Goal: Navigation & Orientation: Find specific page/section

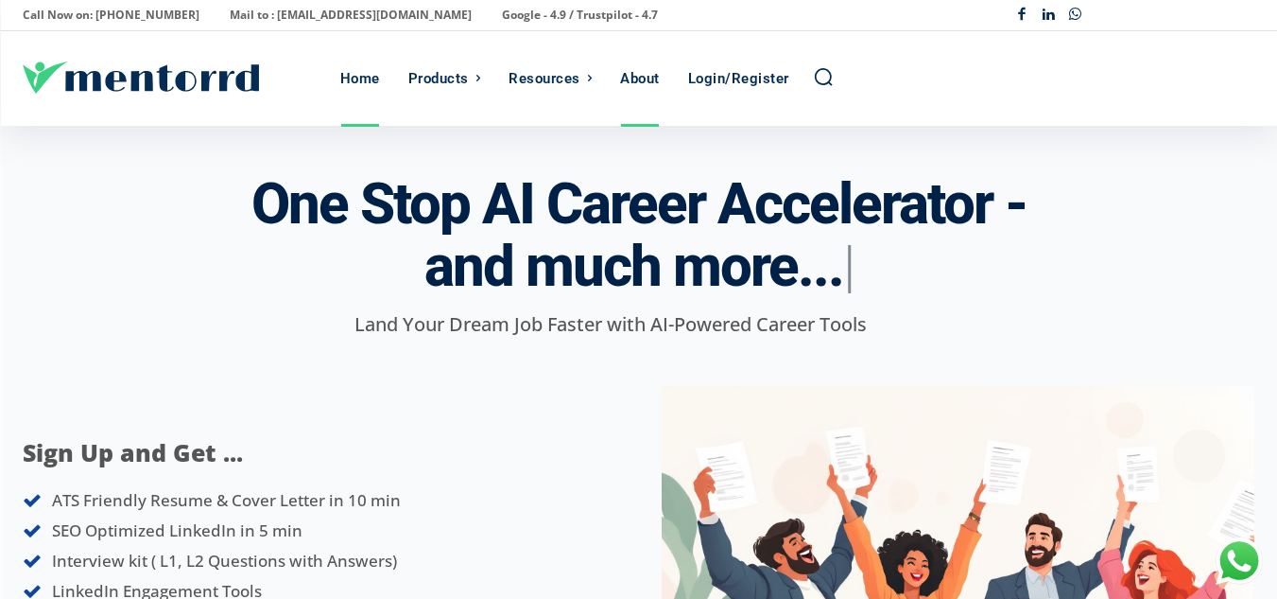
click at [657, 83] on div "About" at bounding box center [640, 78] width 40 height 95
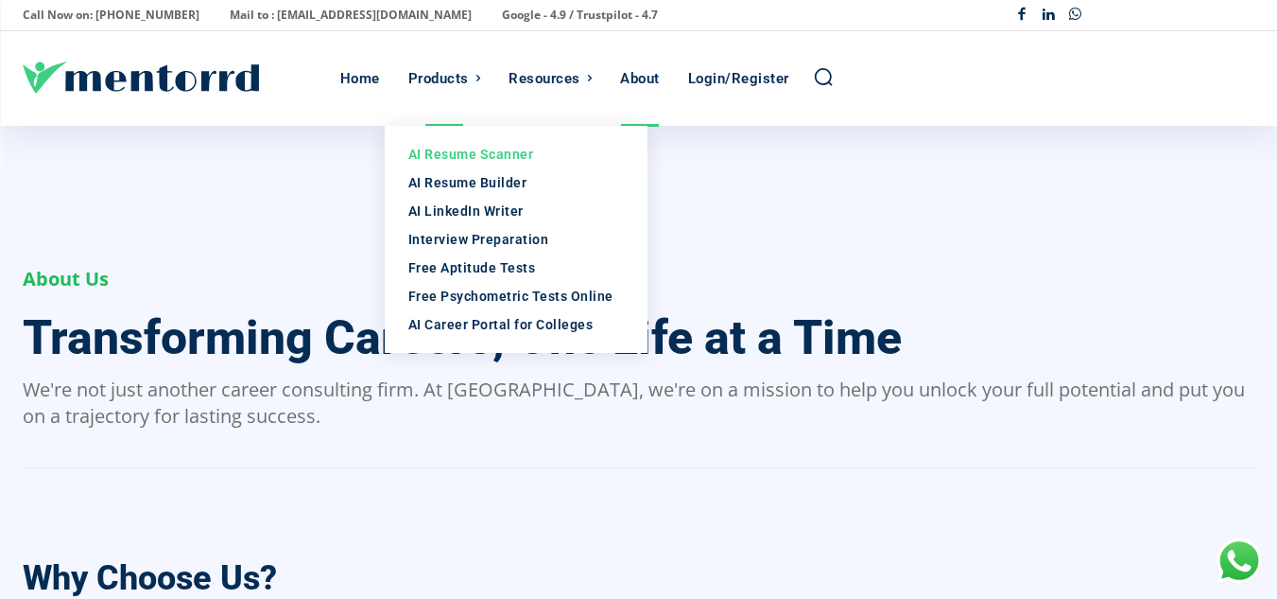
click at [444, 153] on div "AI Resume Scanner" at bounding box center [516, 154] width 216 height 19
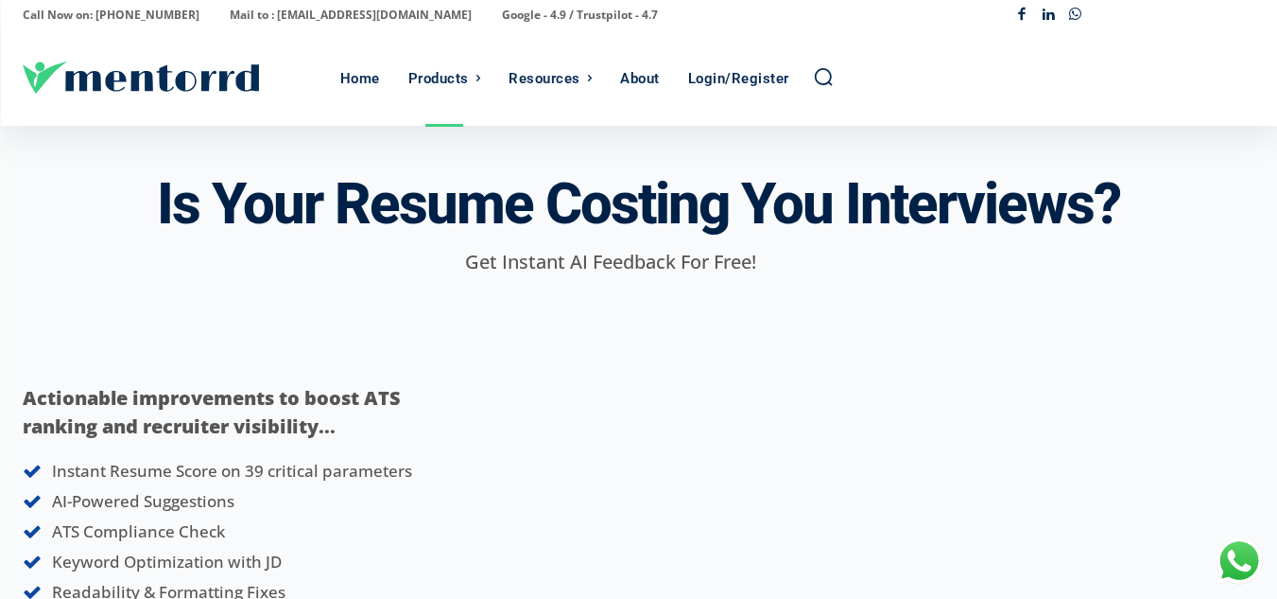
click at [169, 78] on icon "Logo" at bounding box center [141, 77] width 236 height 32
